Goal: Use online tool/utility: Utilize a website feature to perform a specific function

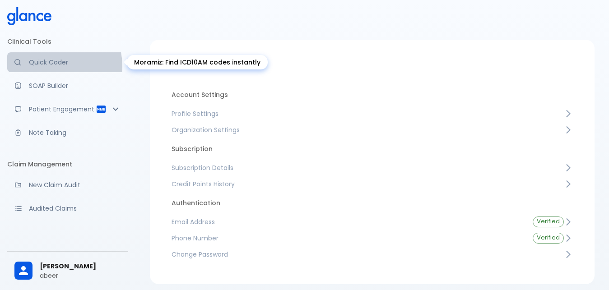
click at [53, 66] on p "Quick Coder" at bounding box center [75, 62] width 92 height 9
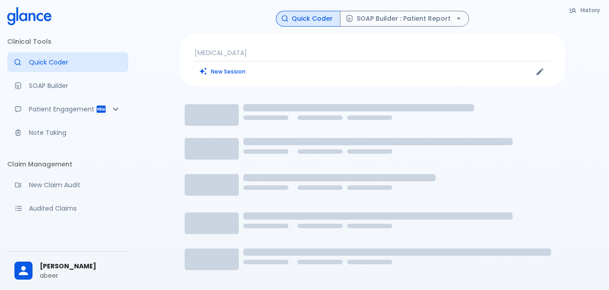
click at [273, 52] on p "polyneuropathy" at bounding box center [371, 52] width 355 height 9
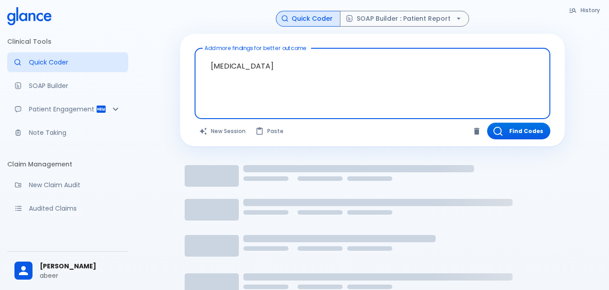
click at [282, 69] on textarea "polyneuropathy" at bounding box center [372, 76] width 343 height 49
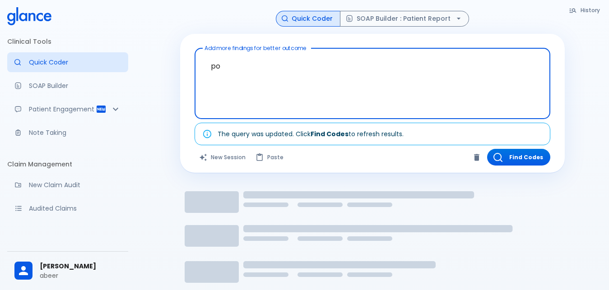
type textarea "p"
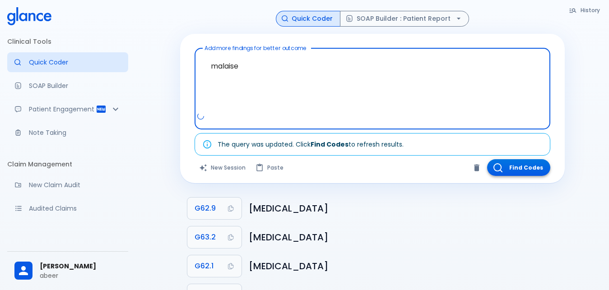
type textarea "malaise"
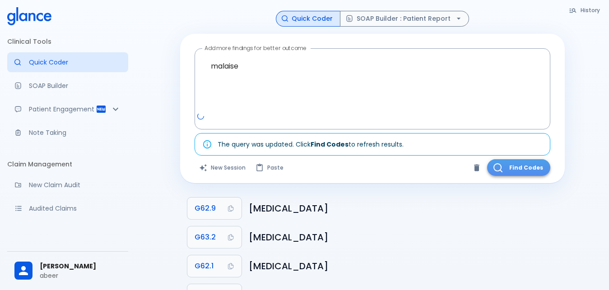
click at [529, 162] on button "Find Codes" at bounding box center [518, 167] width 63 height 17
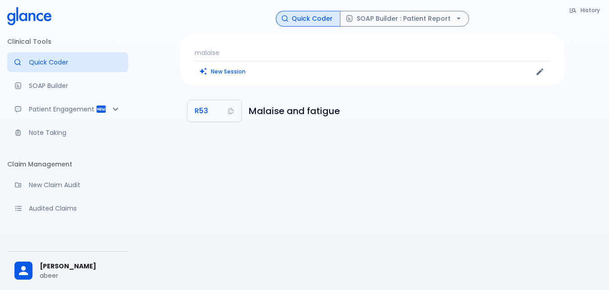
click at [200, 111] on span "R53" at bounding box center [201, 111] width 14 height 13
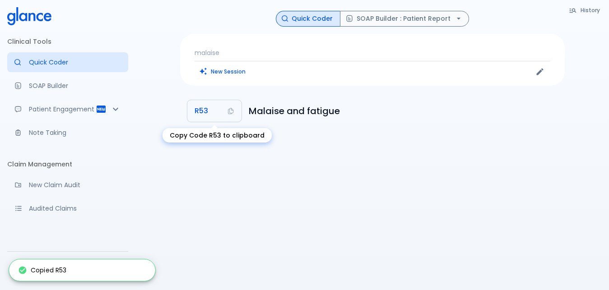
click at [199, 110] on span "R53" at bounding box center [201, 111] width 14 height 13
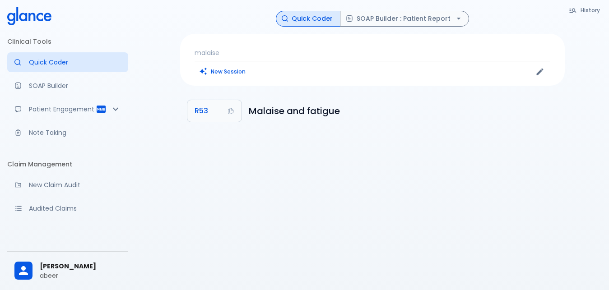
click at [233, 50] on p "malaise" at bounding box center [371, 52] width 355 height 9
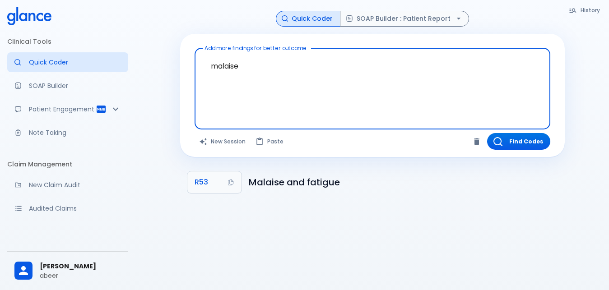
click at [249, 65] on textarea "malaise" at bounding box center [372, 82] width 343 height 60
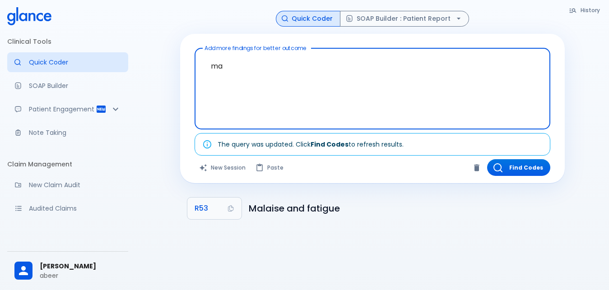
type textarea "m"
type textarea "dizziness"
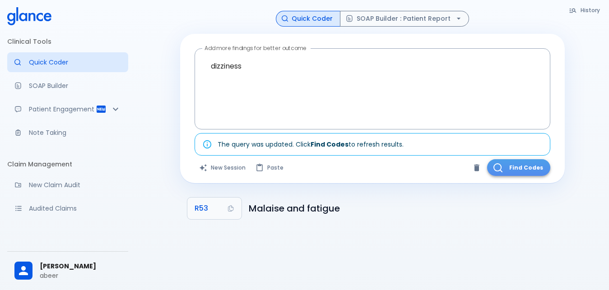
click at [509, 167] on button "Find Codes" at bounding box center [518, 167] width 63 height 17
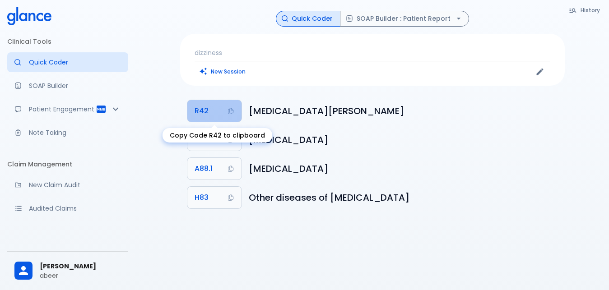
click at [200, 109] on span "R42" at bounding box center [201, 111] width 14 height 13
